Goal: Find specific page/section: Locate item on page

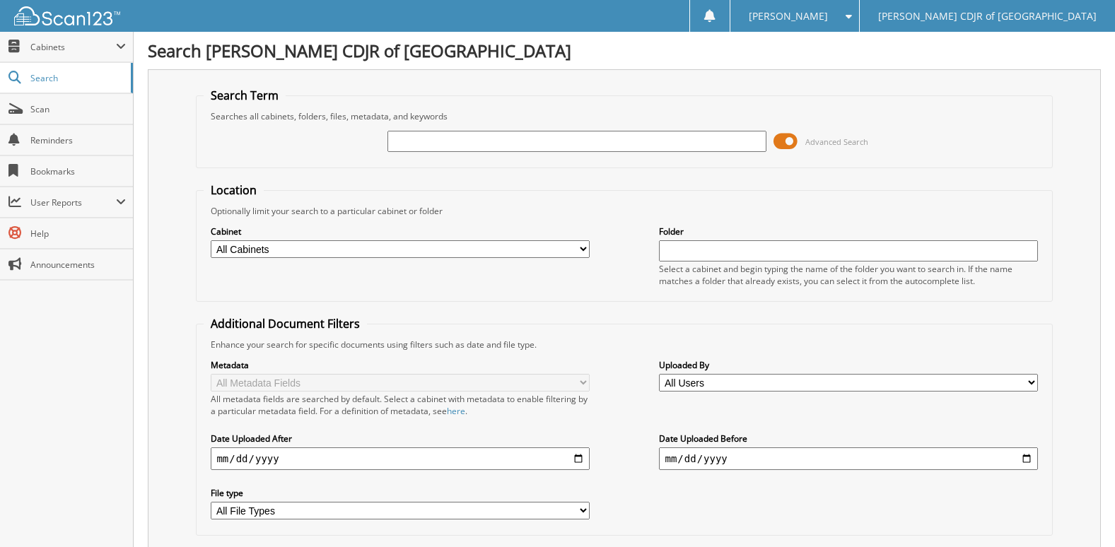
click at [578, 144] on input "text" at bounding box center [576, 141] width 378 height 21
type input "69199"
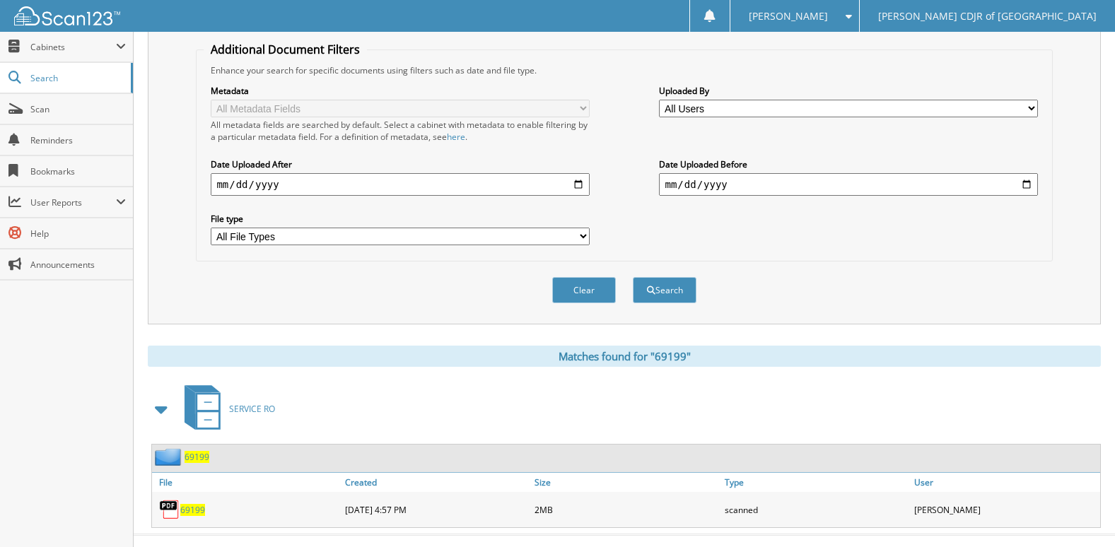
scroll to position [298, 0]
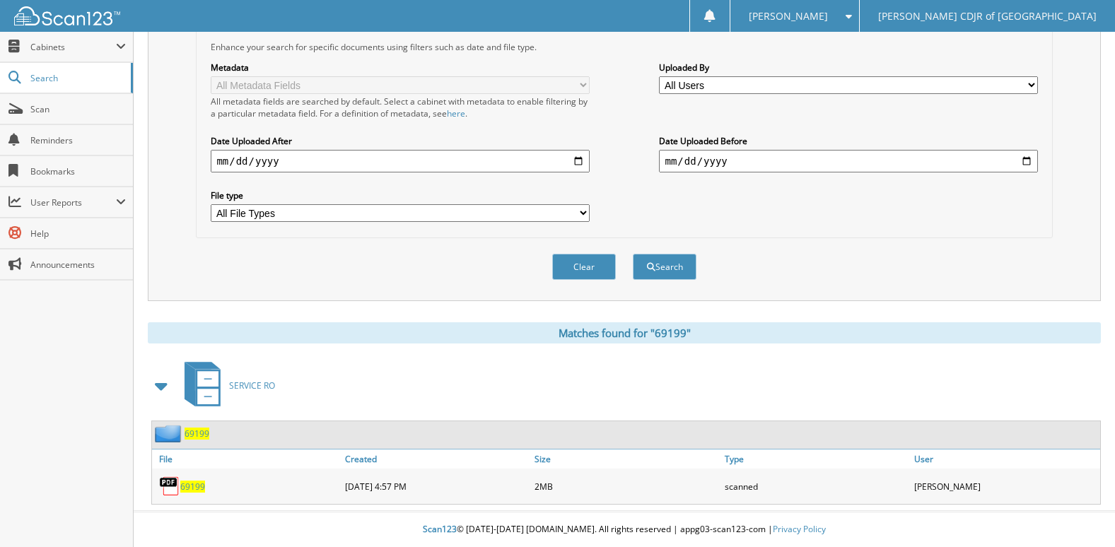
click at [187, 486] on span "69199" at bounding box center [192, 487] width 25 height 12
click at [199, 433] on span "69199" at bounding box center [196, 434] width 25 height 12
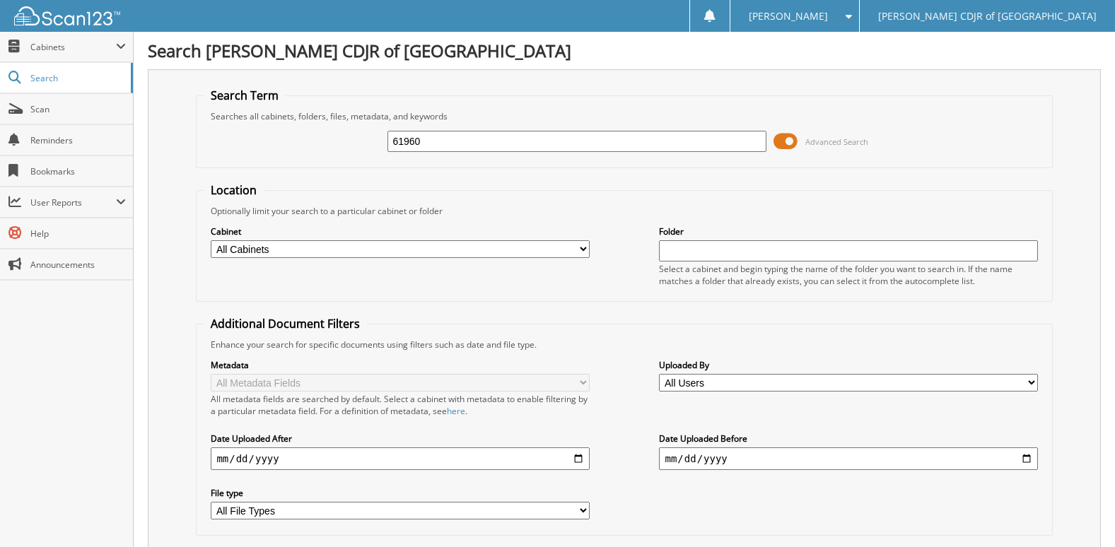
type input "61960"
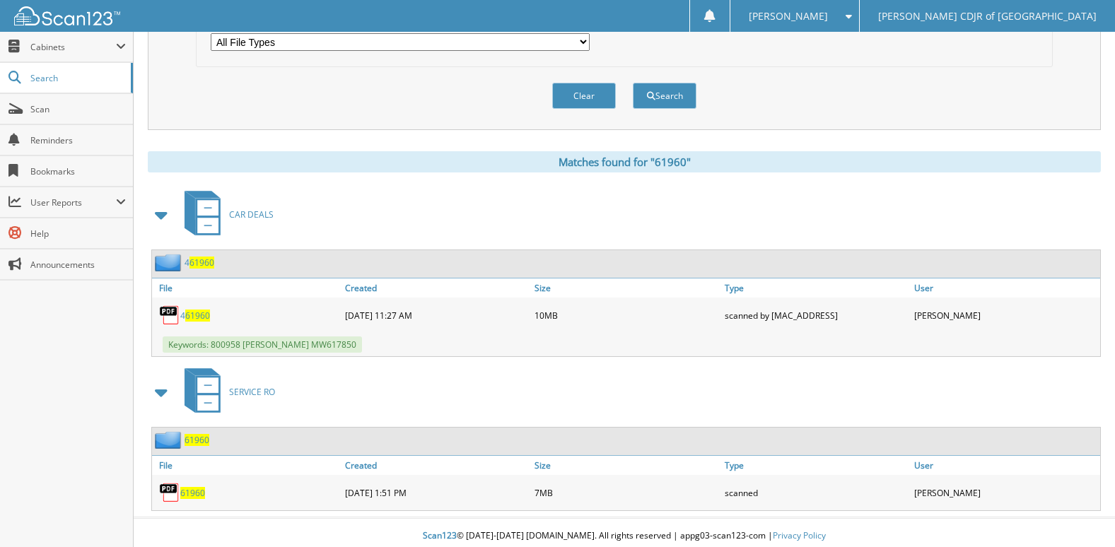
scroll to position [476, 0]
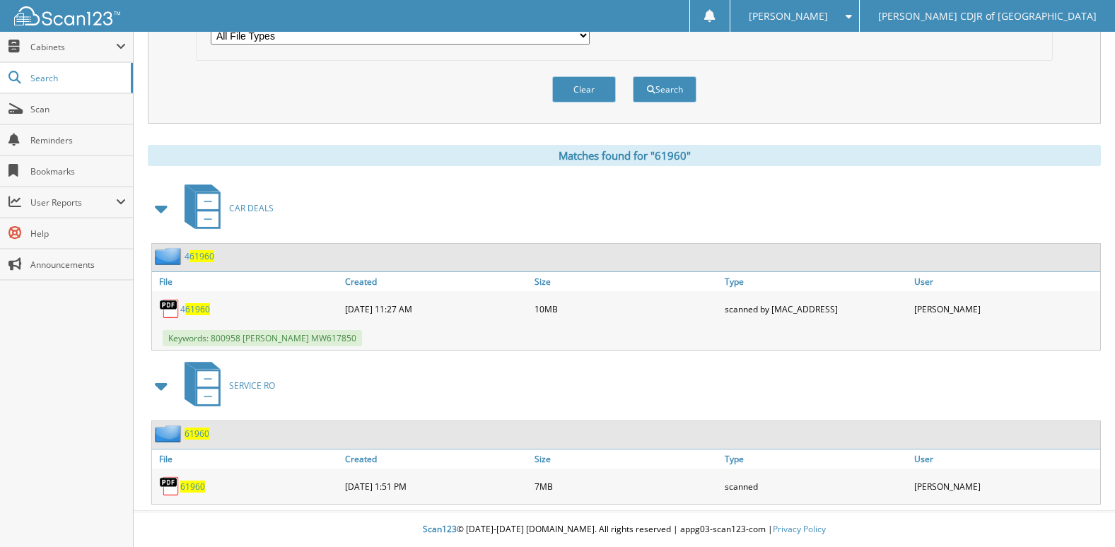
click at [195, 433] on span "61960" at bounding box center [196, 434] width 25 height 12
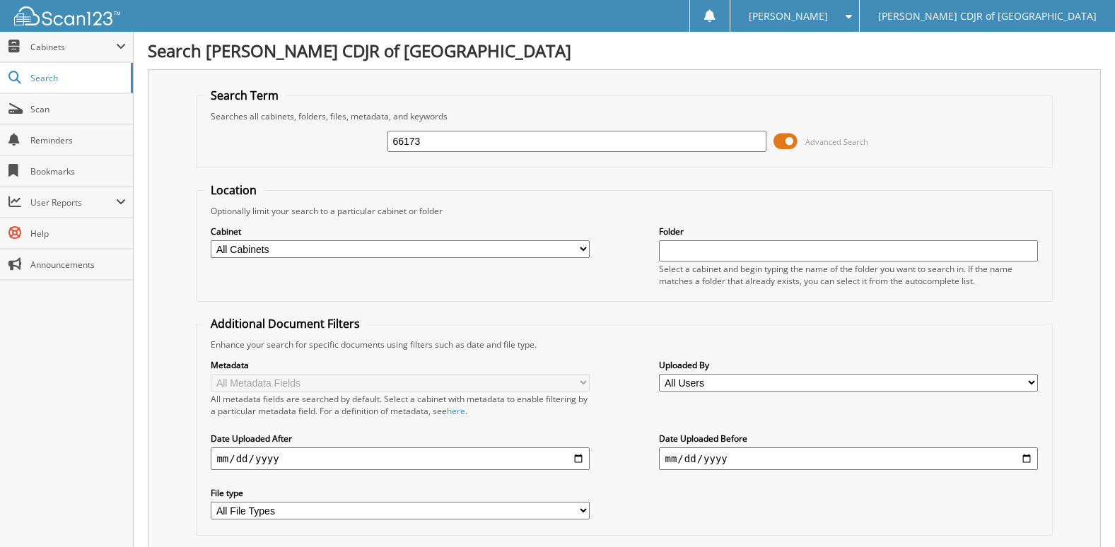
type input "66173"
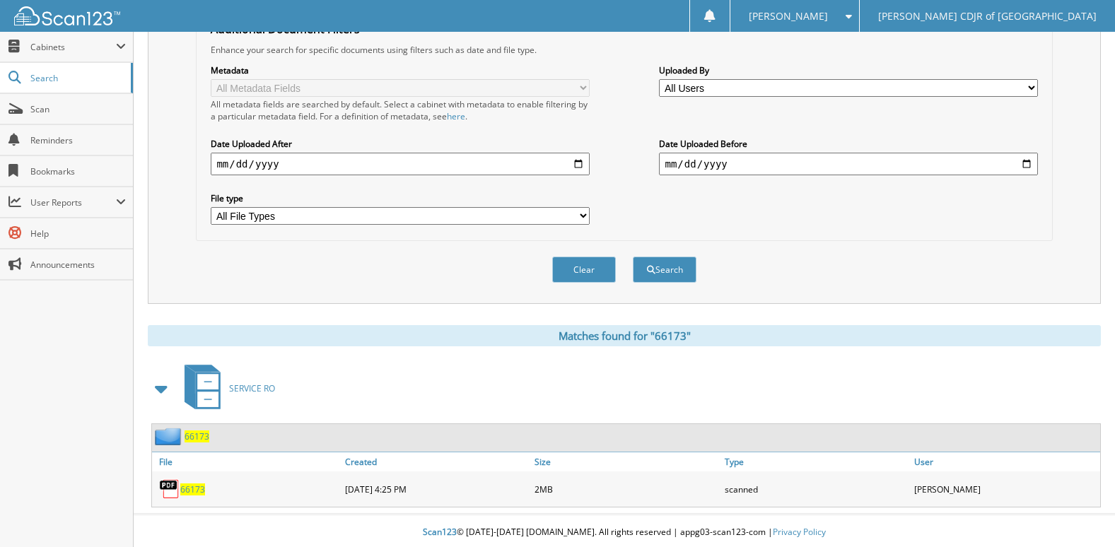
scroll to position [298, 0]
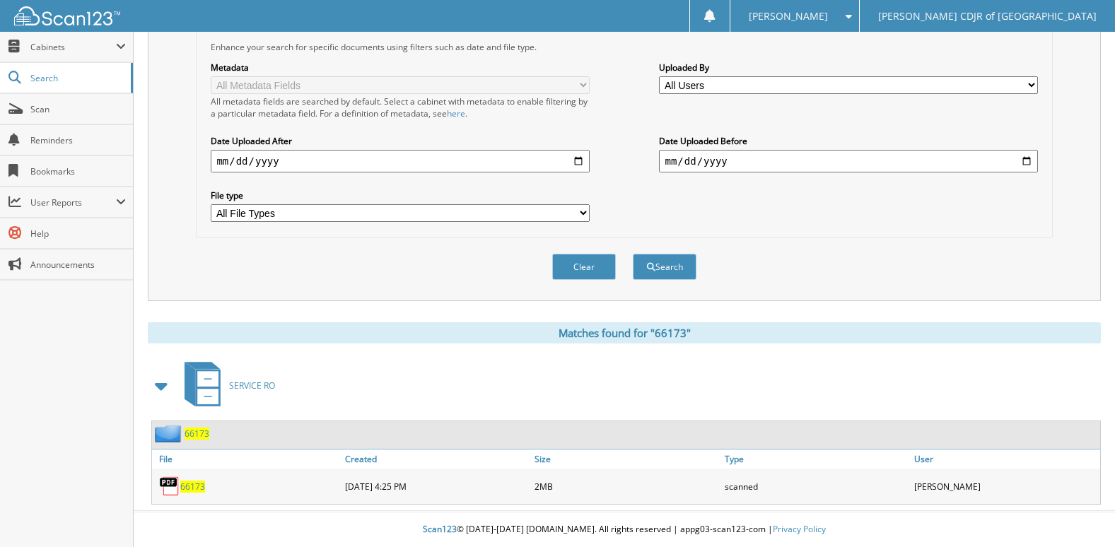
click at [192, 490] on span "66173" at bounding box center [192, 487] width 25 height 12
